Goal: Communication & Community: Connect with others

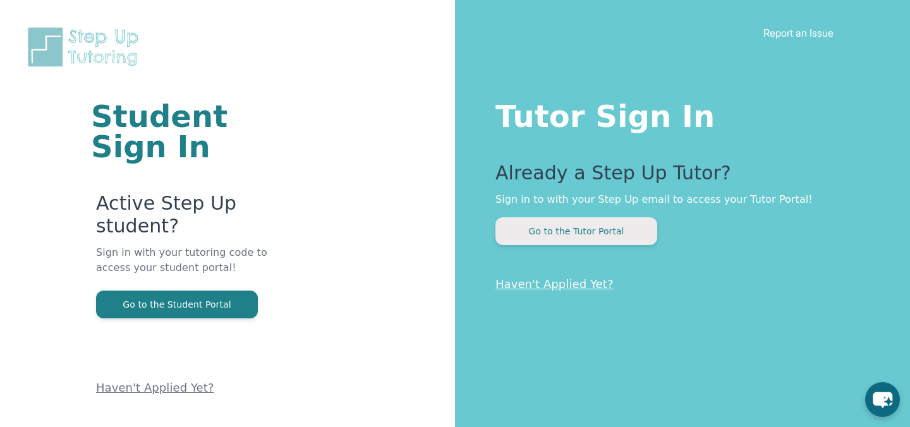
click at [622, 230] on button "Go to the Tutor Portal" at bounding box center [577, 232] width 162 height 28
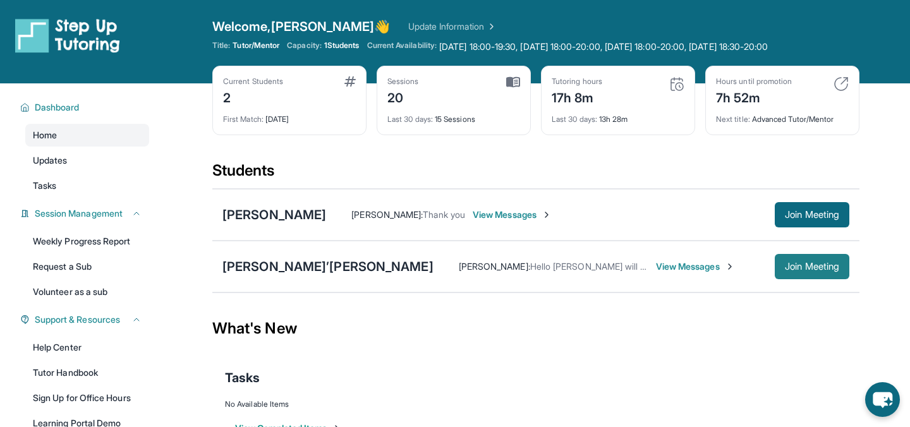
click at [800, 273] on button "Join Meeting" at bounding box center [812, 266] width 75 height 25
click at [656, 271] on span "View Messages" at bounding box center [695, 266] width 79 height 13
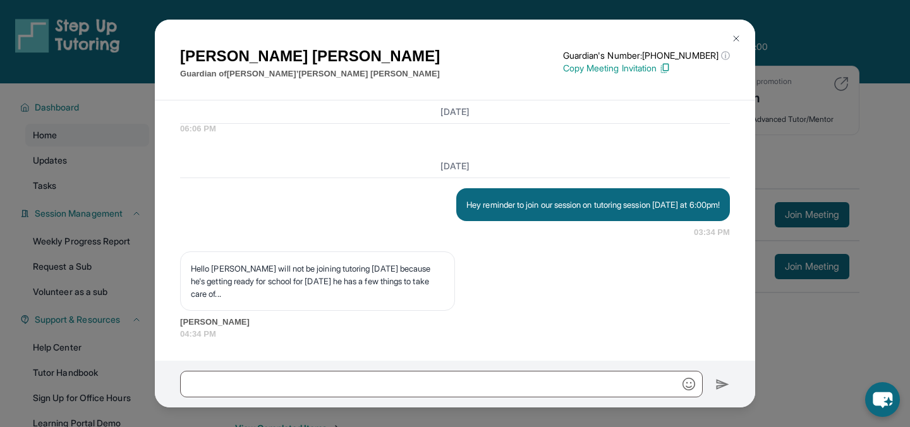
scroll to position [6997, 0]
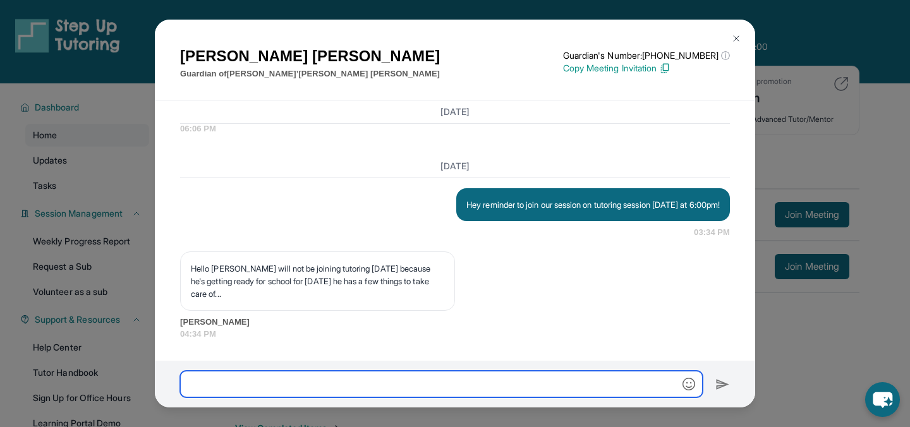
click at [342, 378] on input "text" at bounding box center [441, 384] width 523 height 27
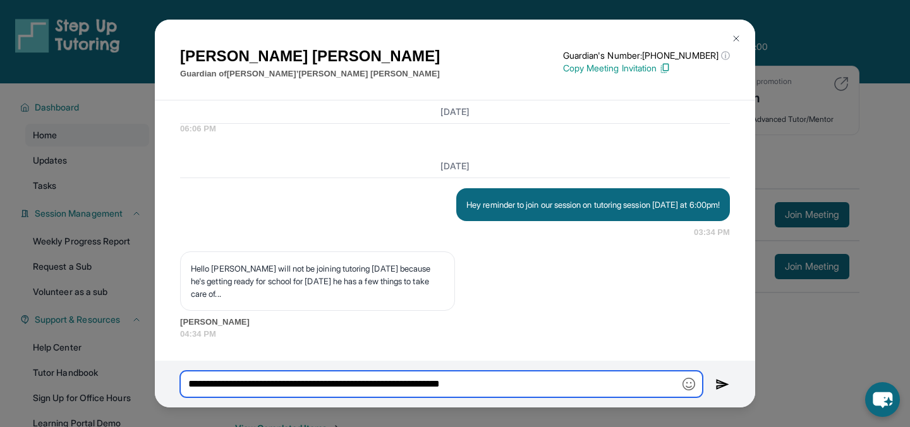
type input "**********"
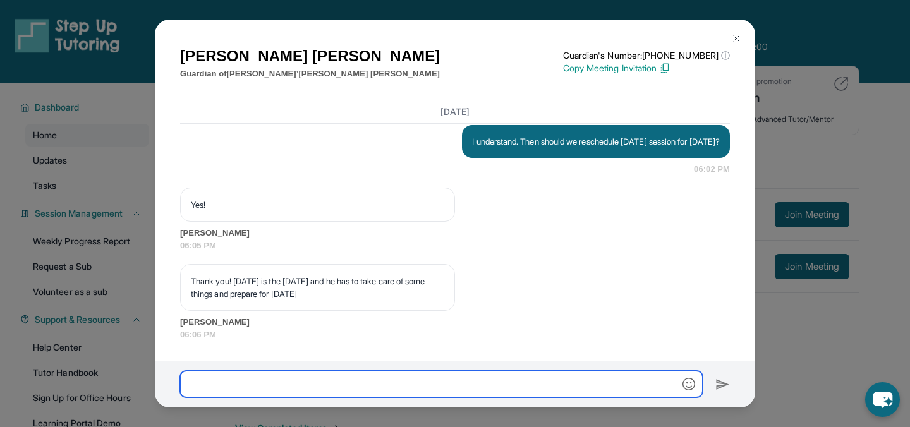
scroll to position [7238, 0]
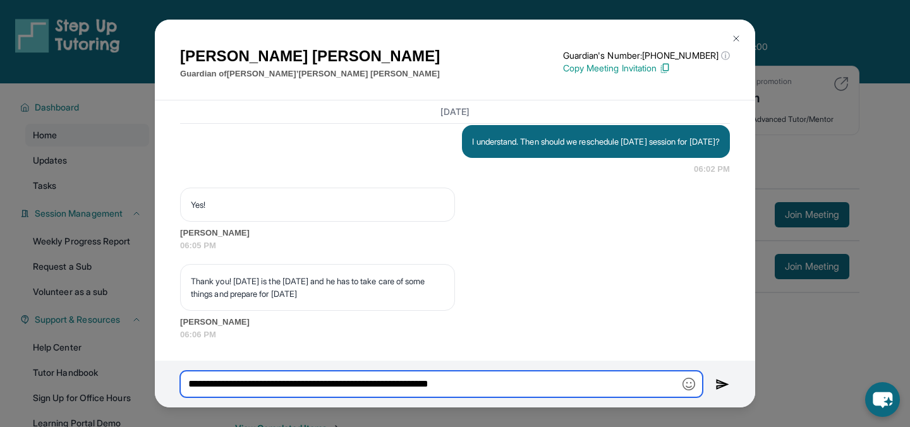
type input "**********"
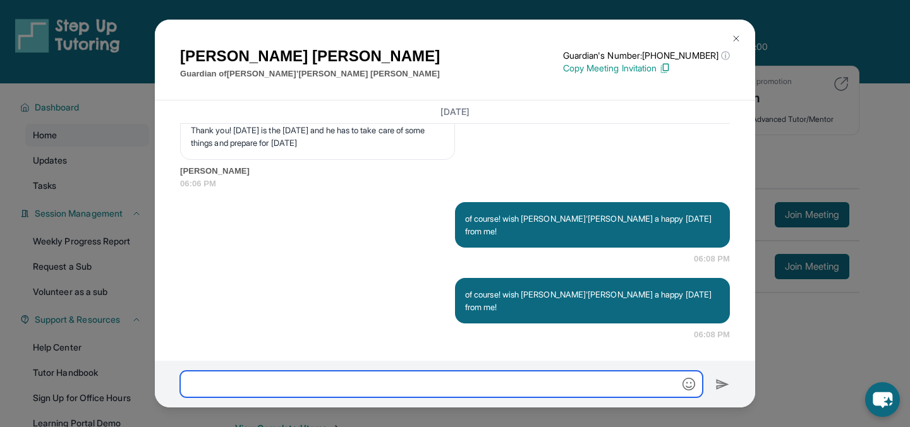
scroll to position [7364, 0]
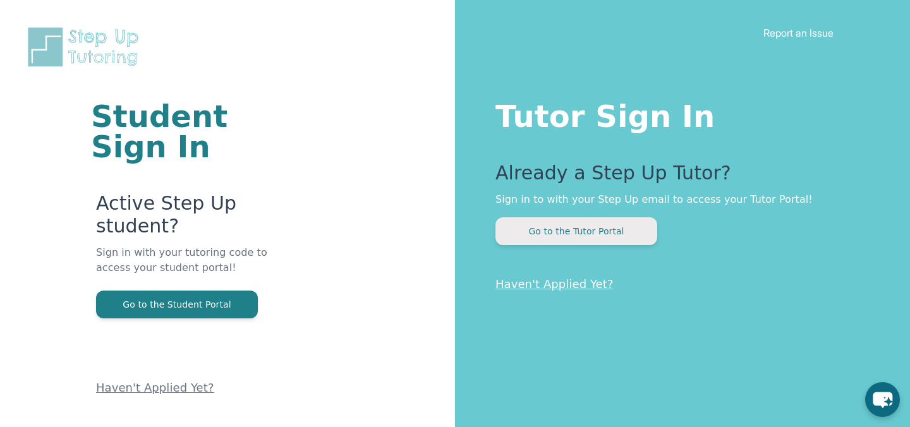
click at [638, 234] on button "Go to the Tutor Portal" at bounding box center [577, 232] width 162 height 28
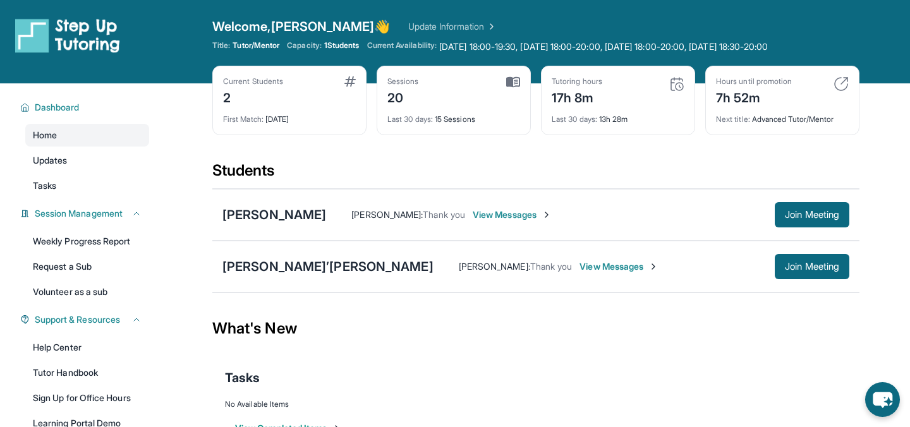
click at [580, 266] on span "View Messages" at bounding box center [619, 266] width 79 height 13
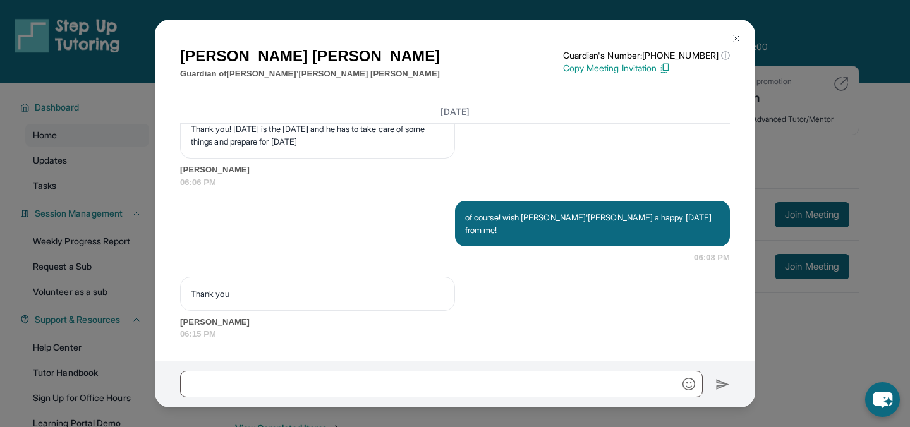
scroll to position [7378, 0]
